Goal: Navigation & Orientation: Find specific page/section

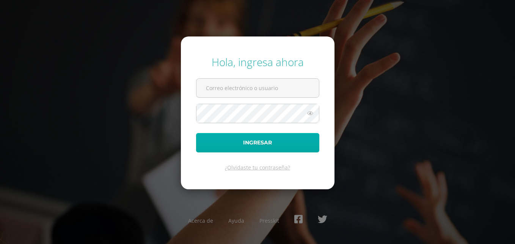
type input "20200221"
click at [288, 146] on button "Ingresar" at bounding box center [257, 142] width 123 height 19
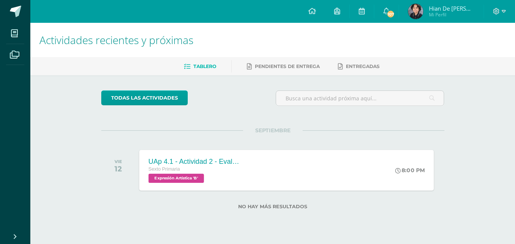
click at [194, 178] on span "Expresión Artística 'B'" at bounding box center [175, 177] width 55 height 9
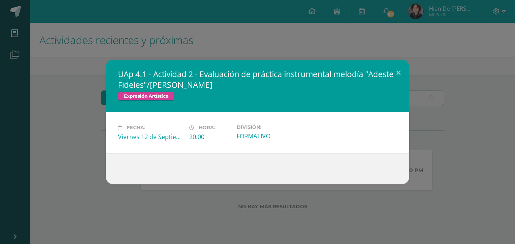
click at [86, 130] on div "UAp 4.1 - Actividad 2 - Evaluación de práctica instrumental melodía "Adeste Fid…" at bounding box center [257, 122] width 509 height 124
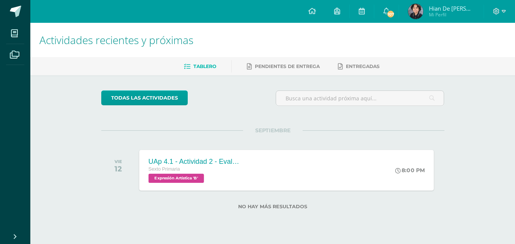
click at [249, 174] on div "UAp 4.1 - Actividad 2 - Evaluación de práctica instrumental melodía "Adeste Fid…" at bounding box center [194, 169] width 110 height 41
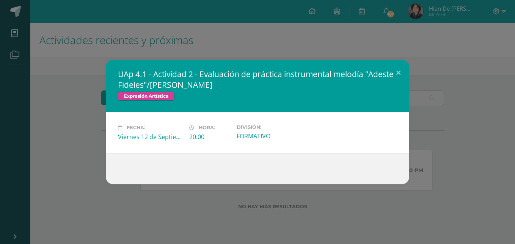
click at [37, 85] on div "UAp 4.1 - Actividad 2 - Evaluación de práctica instrumental melodía "Adeste Fid…" at bounding box center [257, 122] width 509 height 124
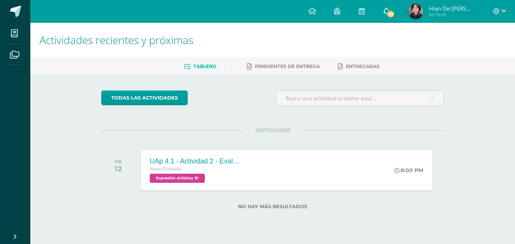
click at [385, 8] on icon at bounding box center [386, 11] width 6 height 7
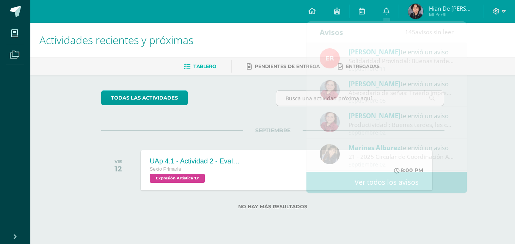
click at [213, 64] on span "Tablero" at bounding box center [204, 66] width 23 height 6
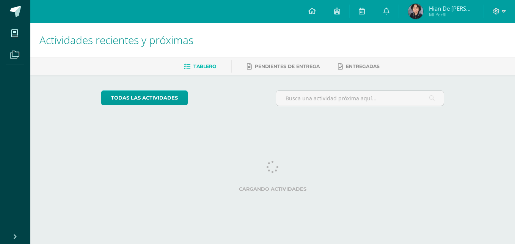
click at [213, 64] on span "Tablero" at bounding box center [204, 66] width 23 height 6
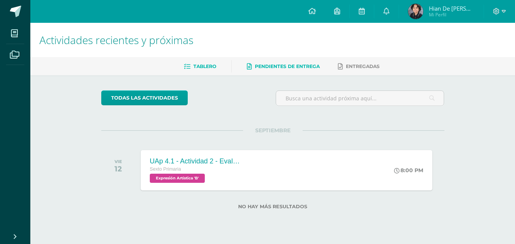
click at [269, 64] on span "Pendientes de entrega" at bounding box center [287, 66] width 65 height 6
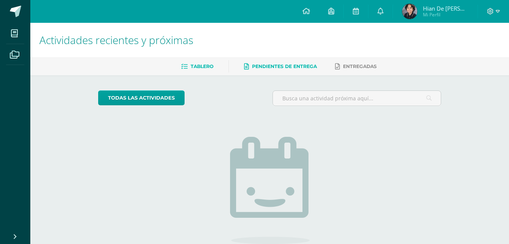
click at [197, 63] on link "Tablero" at bounding box center [197, 66] width 32 height 12
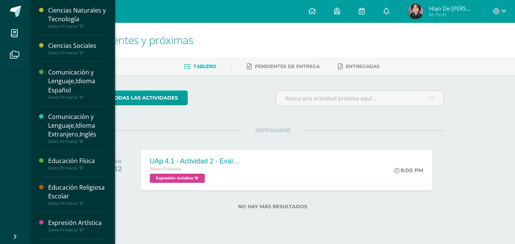
click at [71, 16] on div "Ciencias Naturales y Tecnología" at bounding box center [77, 14] width 58 height 17
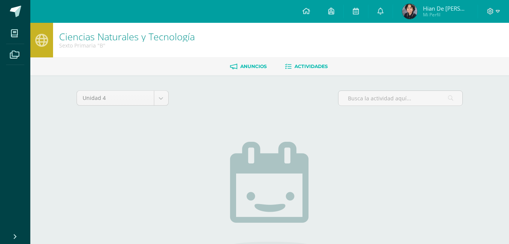
click at [250, 66] on span "Anuncios" at bounding box center [253, 66] width 27 height 6
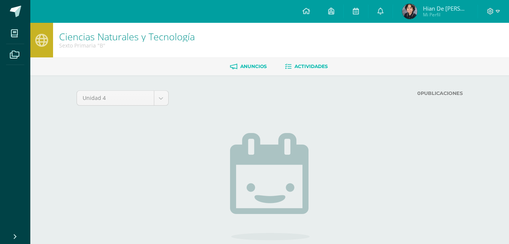
click at [305, 68] on span "Actividades" at bounding box center [311, 66] width 33 height 6
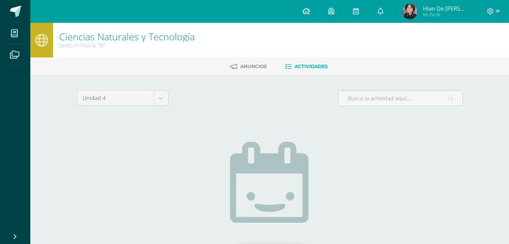
click at [305, 11] on icon at bounding box center [307, 11] width 8 height 7
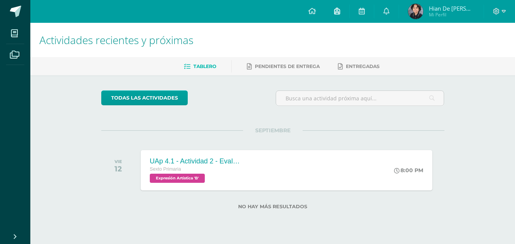
click at [339, 11] on icon at bounding box center [337, 11] width 6 height 7
click at [501, 10] on span at bounding box center [499, 11] width 13 height 8
click at [478, 52] on span "Cerrar sesión" at bounding box center [480, 51] width 34 height 7
